Goal: Information Seeking & Learning: Learn about a topic

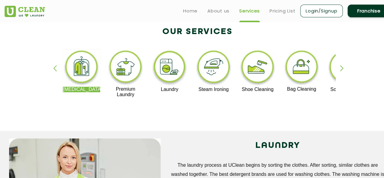
scroll to position [61, 0]
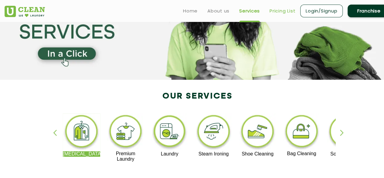
click at [282, 13] on link "Pricing List" at bounding box center [283, 10] width 26 height 7
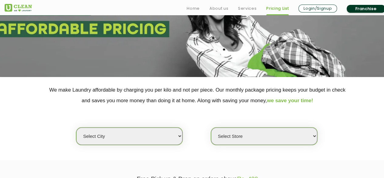
scroll to position [121, 0]
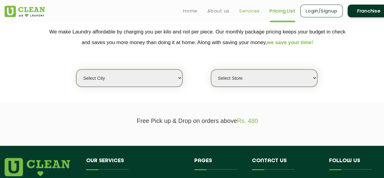
drag, startPoint x: 249, startPoint y: 12, endPoint x: 246, endPoint y: 13, distance: 3.5
click at [249, 12] on link "Services" at bounding box center [249, 10] width 21 height 7
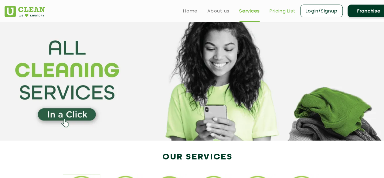
click at [280, 11] on link "Pricing List" at bounding box center [283, 10] width 26 height 7
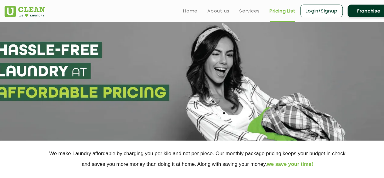
select select "0"
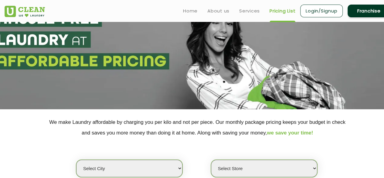
scroll to position [30, 0]
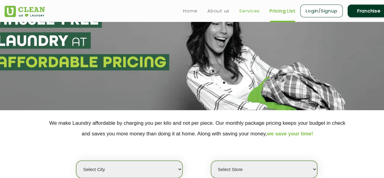
click at [251, 12] on link "Services" at bounding box center [249, 10] width 21 height 7
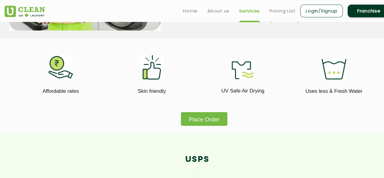
scroll to position [182, 0]
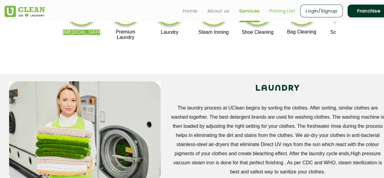
click at [277, 9] on link "Pricing List" at bounding box center [283, 10] width 26 height 7
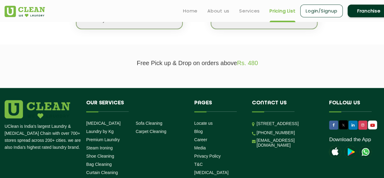
scroll to position [113, 0]
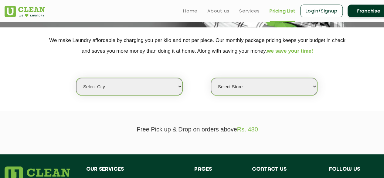
click at [114, 87] on select "Select city [GEOGRAPHIC_DATA] [GEOGRAPHIC_DATA] [GEOGRAPHIC_DATA] [GEOGRAPHIC_D…" at bounding box center [129, 86] width 106 height 17
select select "1"
click at [76, 78] on select "Select city [GEOGRAPHIC_DATA] [GEOGRAPHIC_DATA] [GEOGRAPHIC_DATA] [GEOGRAPHIC_D…" at bounding box center [129, 86] width 106 height 17
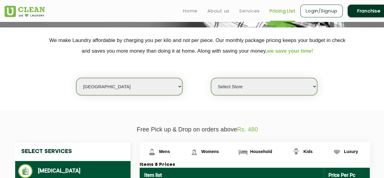
click at [255, 85] on select "Select Store [GEOGRAPHIC_DATA] [GEOGRAPHIC_DATA] 2 [GEOGRAPHIC_DATA] [PERSON_NA…" at bounding box center [264, 86] width 106 height 17
select select "2"
click at [211, 78] on select "Select Store [GEOGRAPHIC_DATA] [GEOGRAPHIC_DATA] 2 [GEOGRAPHIC_DATA] [PERSON_NA…" at bounding box center [264, 86] width 106 height 17
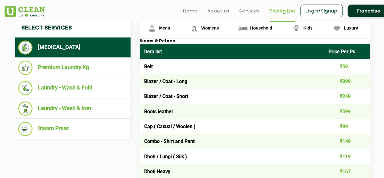
scroll to position [184, 0]
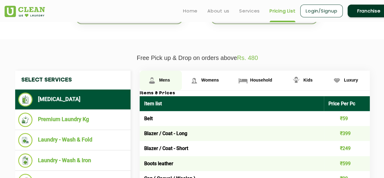
click at [169, 80] on span "Mens" at bounding box center [164, 79] width 11 height 5
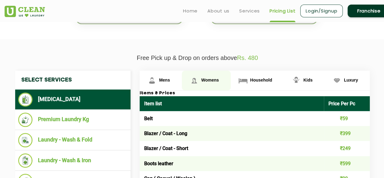
click at [210, 80] on span "Womens" at bounding box center [210, 79] width 18 height 5
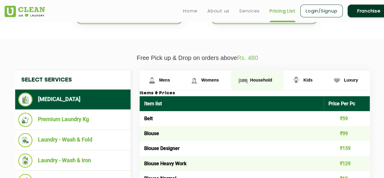
click at [257, 81] on span "Household" at bounding box center [261, 79] width 22 height 5
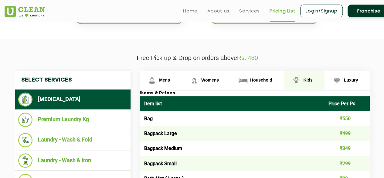
drag, startPoint x: 303, startPoint y: 78, endPoint x: 308, endPoint y: 77, distance: 4.6
click at [303, 78] on link "Kids" at bounding box center [304, 80] width 40 height 20
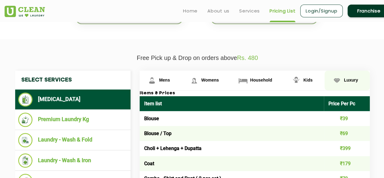
click at [344, 77] on span "Luxury" at bounding box center [351, 79] width 14 height 5
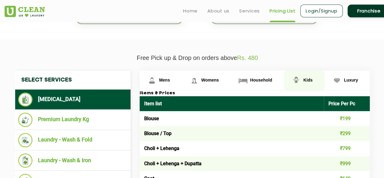
click at [306, 80] on span "Kids" at bounding box center [307, 79] width 9 height 5
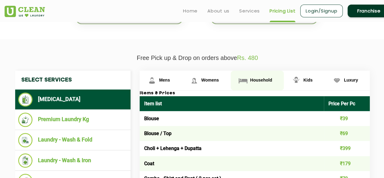
click at [259, 74] on link "Household" at bounding box center [257, 80] width 53 height 20
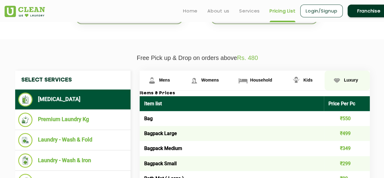
click at [344, 73] on link "Luxury" at bounding box center [348, 80] width 46 height 20
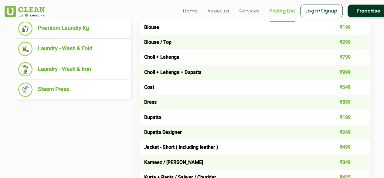
scroll to position [245, 0]
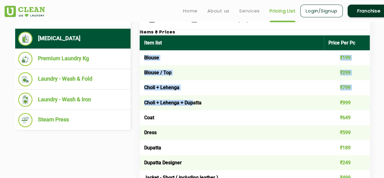
drag, startPoint x: 142, startPoint y: 55, endPoint x: 194, endPoint y: 105, distance: 72.6
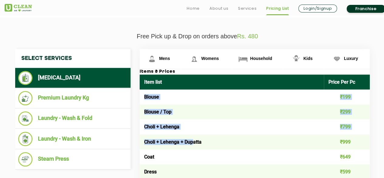
scroll to position [215, 0]
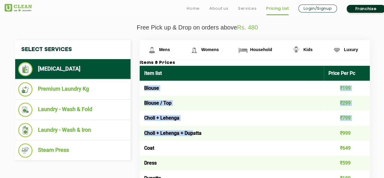
click at [194, 109] on td "Blouse / Top" at bounding box center [232, 102] width 184 height 15
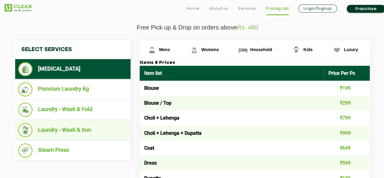
click at [79, 129] on li "Laundry - Wash & Iron" at bounding box center [72, 130] width 109 height 14
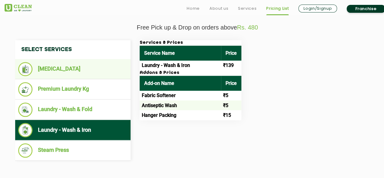
click at [56, 68] on li "[MEDICAL_DATA]" at bounding box center [72, 69] width 109 height 14
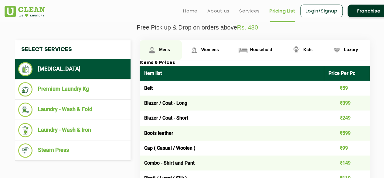
click at [165, 50] on span "Mens" at bounding box center [164, 49] width 11 height 5
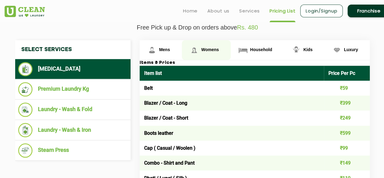
click at [214, 49] on span "Womens" at bounding box center [210, 49] width 18 height 5
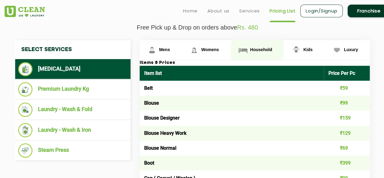
click at [251, 51] on link "Household" at bounding box center [257, 50] width 53 height 20
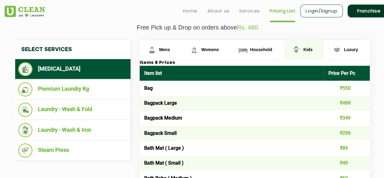
click at [304, 47] on span "Kids" at bounding box center [307, 49] width 9 height 5
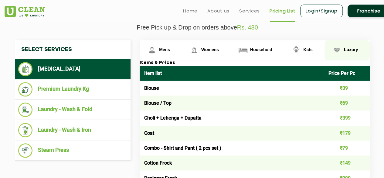
click at [349, 48] on span "Luxury" at bounding box center [351, 49] width 14 height 5
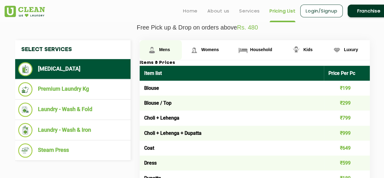
click at [158, 45] on link "Mens" at bounding box center [161, 50] width 42 height 20
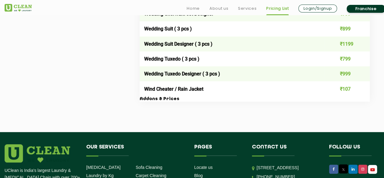
scroll to position [1277, 0]
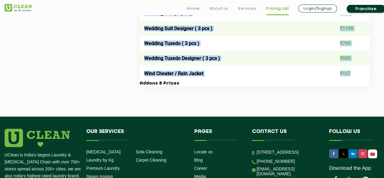
drag, startPoint x: 142, startPoint y: 39, endPoint x: 353, endPoint y: 78, distance: 215.3
copy table "Lore ipsu Dolor Sit Am Cons ₹64 Adipis / Elit - Sedd ₹654 Eiusmo / Temp - Incid…"
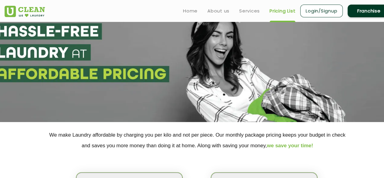
scroll to position [0, 0]
